Goal: Navigation & Orientation: Find specific page/section

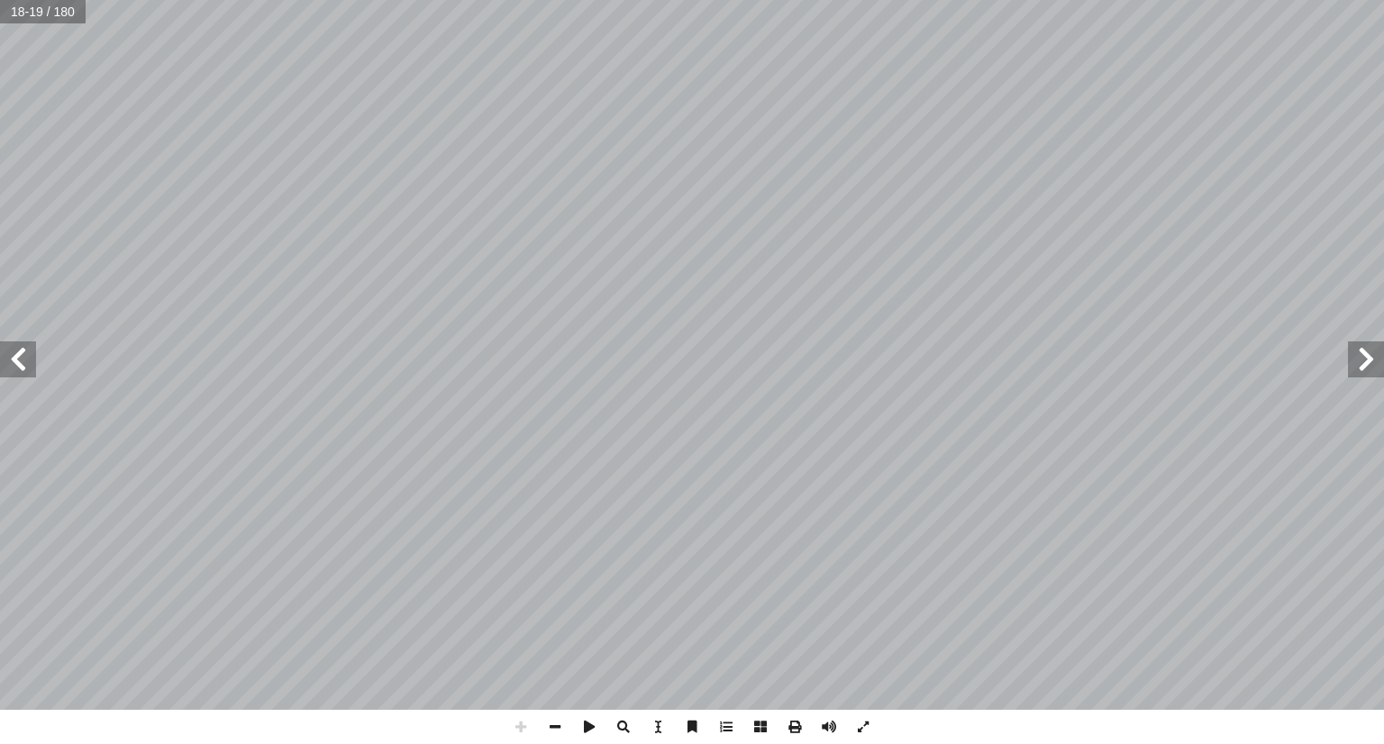
click at [1380, 358] on span at bounding box center [1366, 359] width 36 height 36
